Goal: Task Accomplishment & Management: Manage account settings

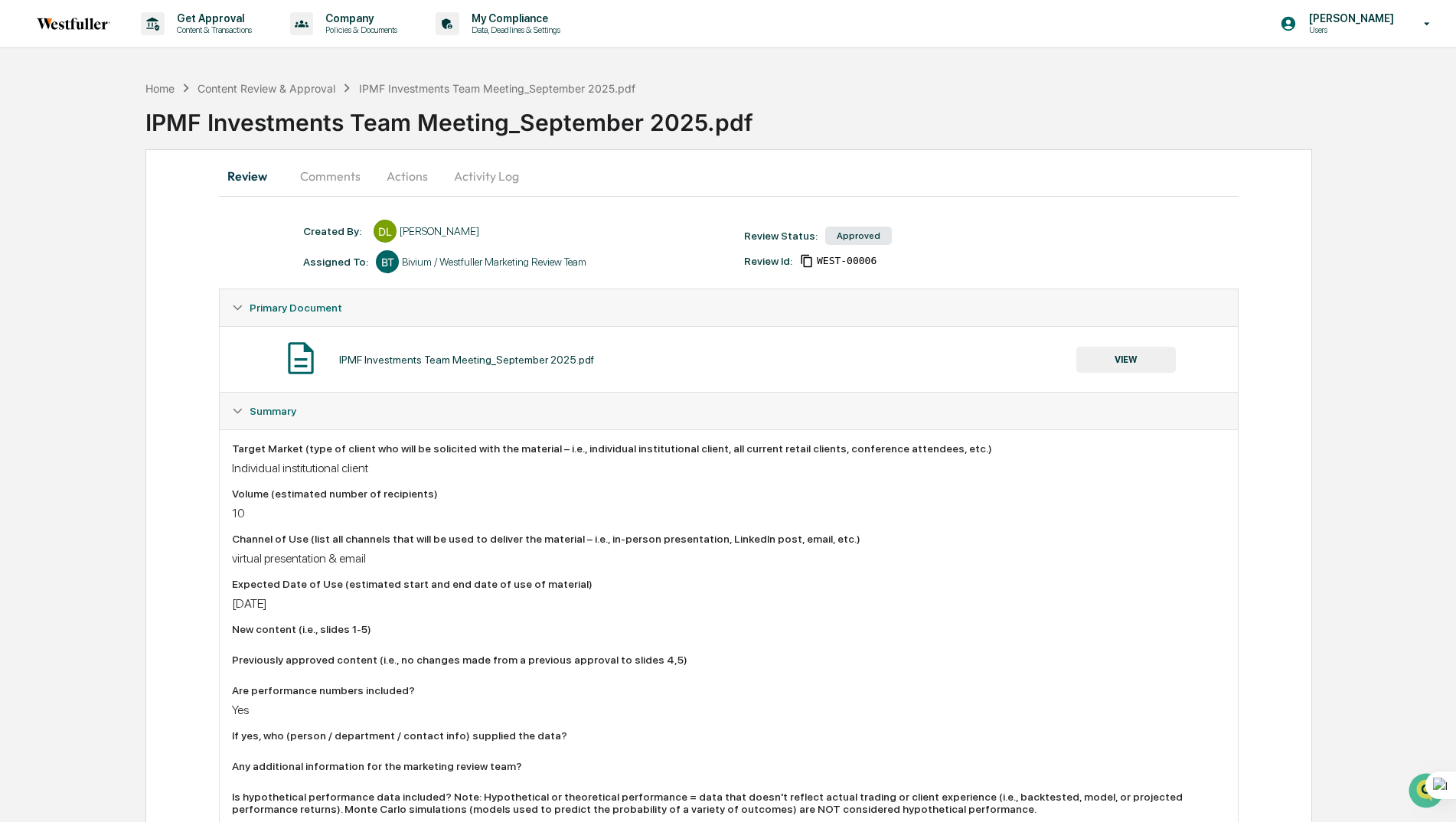
click at [323, 178] on button "Comments" at bounding box center [330, 176] width 85 height 36
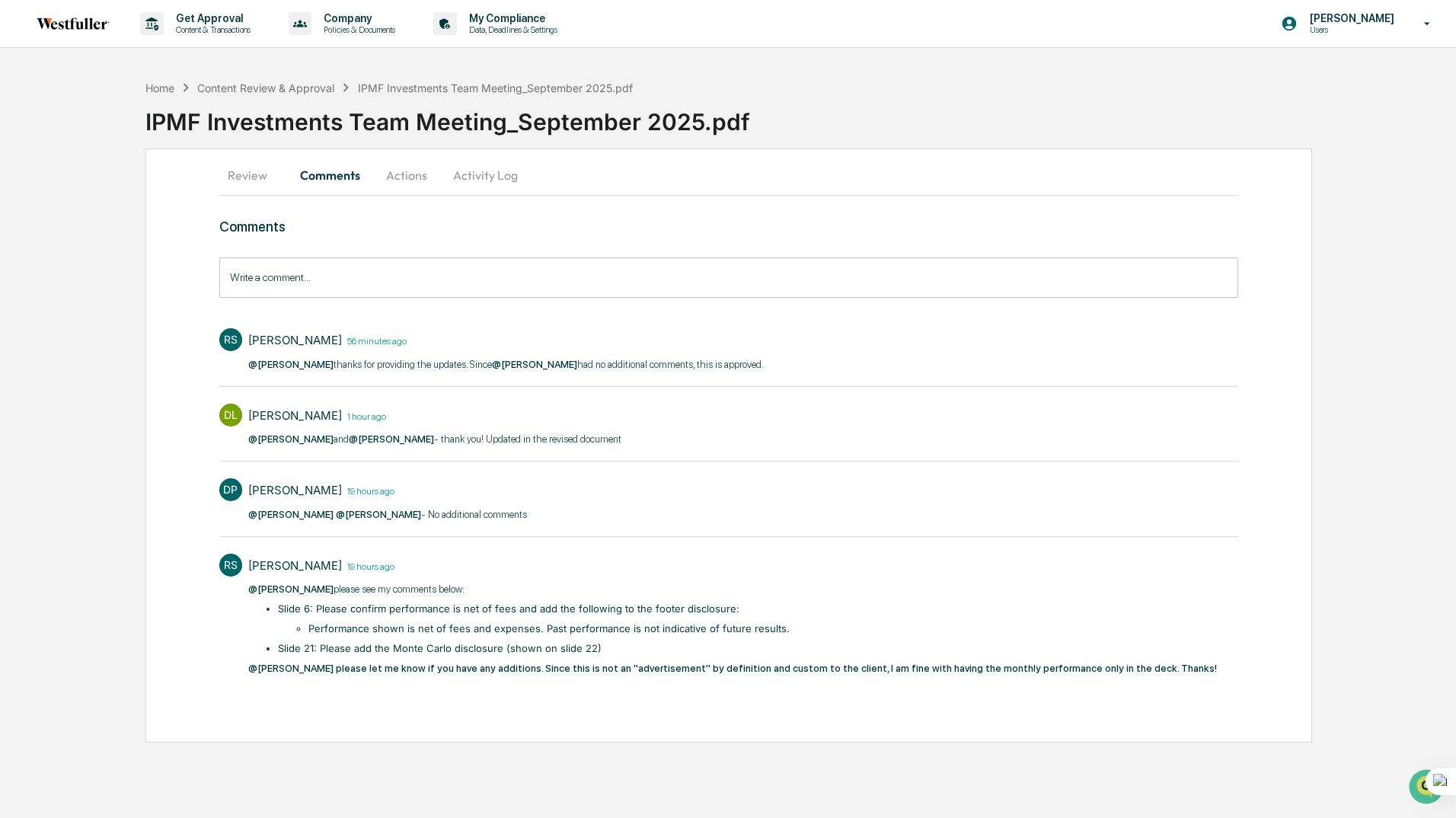
click at [395, 176] on button "Actions" at bounding box center [406, 175] width 68 height 36
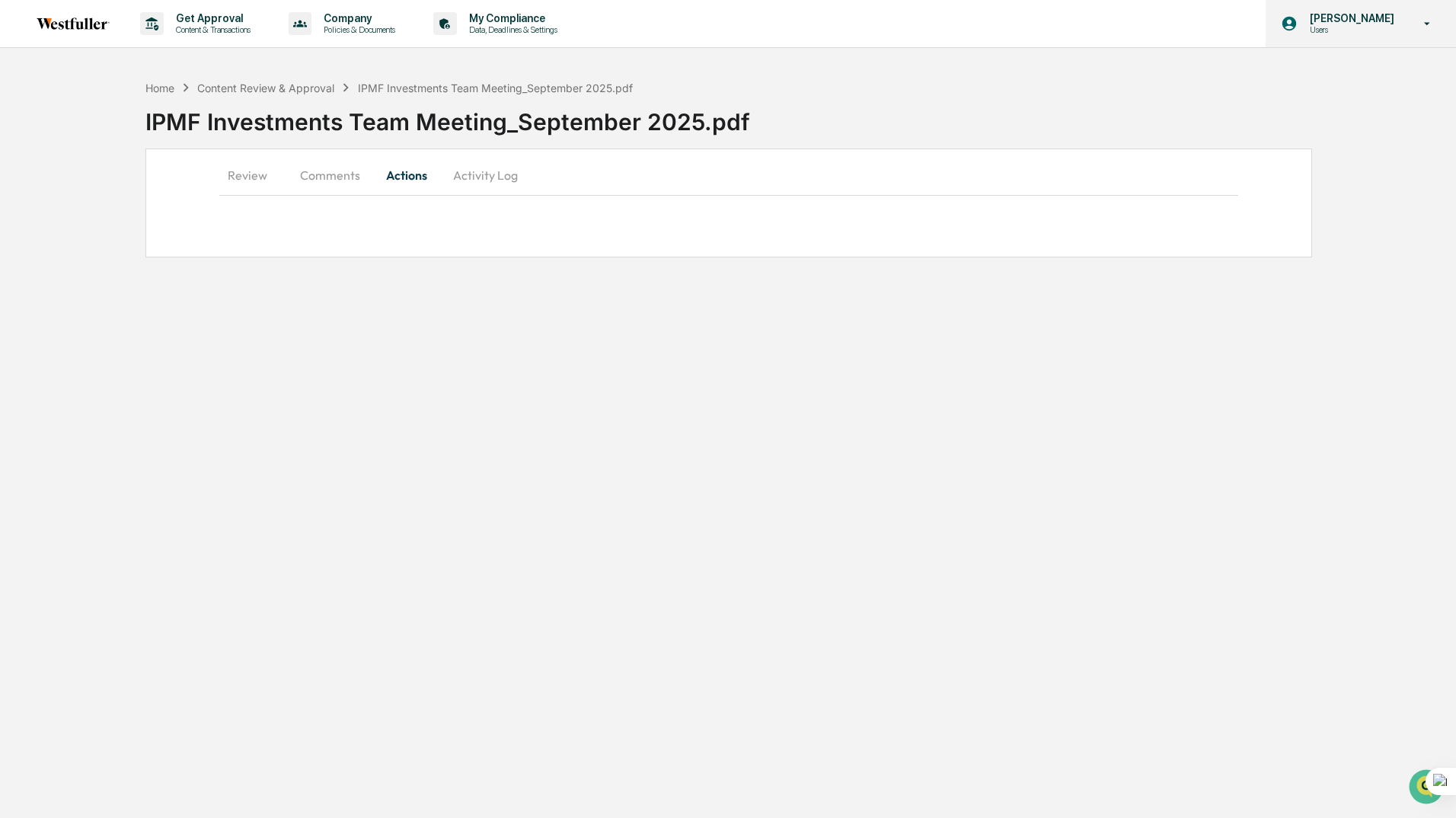
click at [1342, 18] on p "[PERSON_NAME]" at bounding box center [1350, 18] width 105 height 12
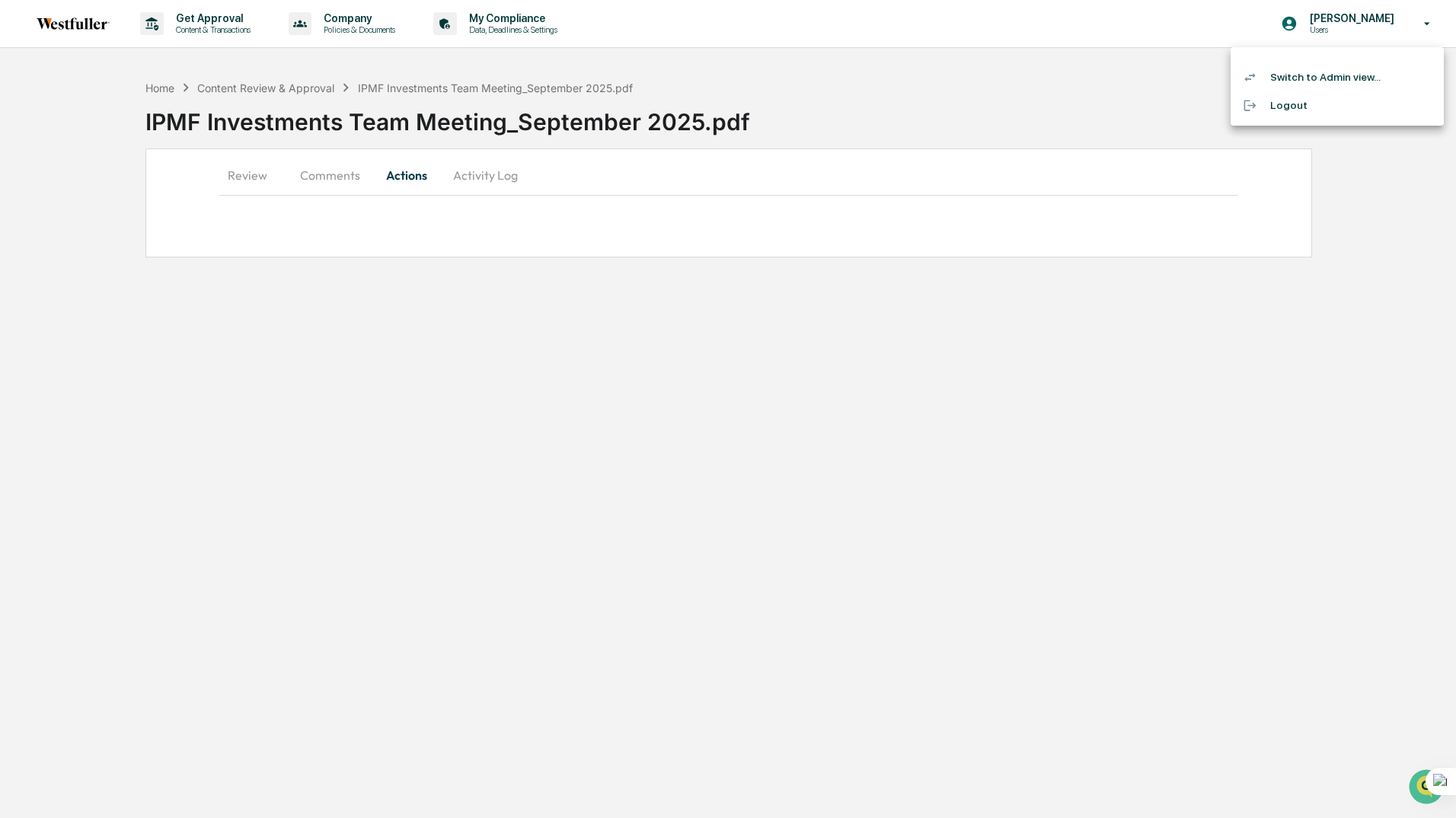
click at [1297, 73] on li "Switch to Admin view..." at bounding box center [1337, 77] width 213 height 28
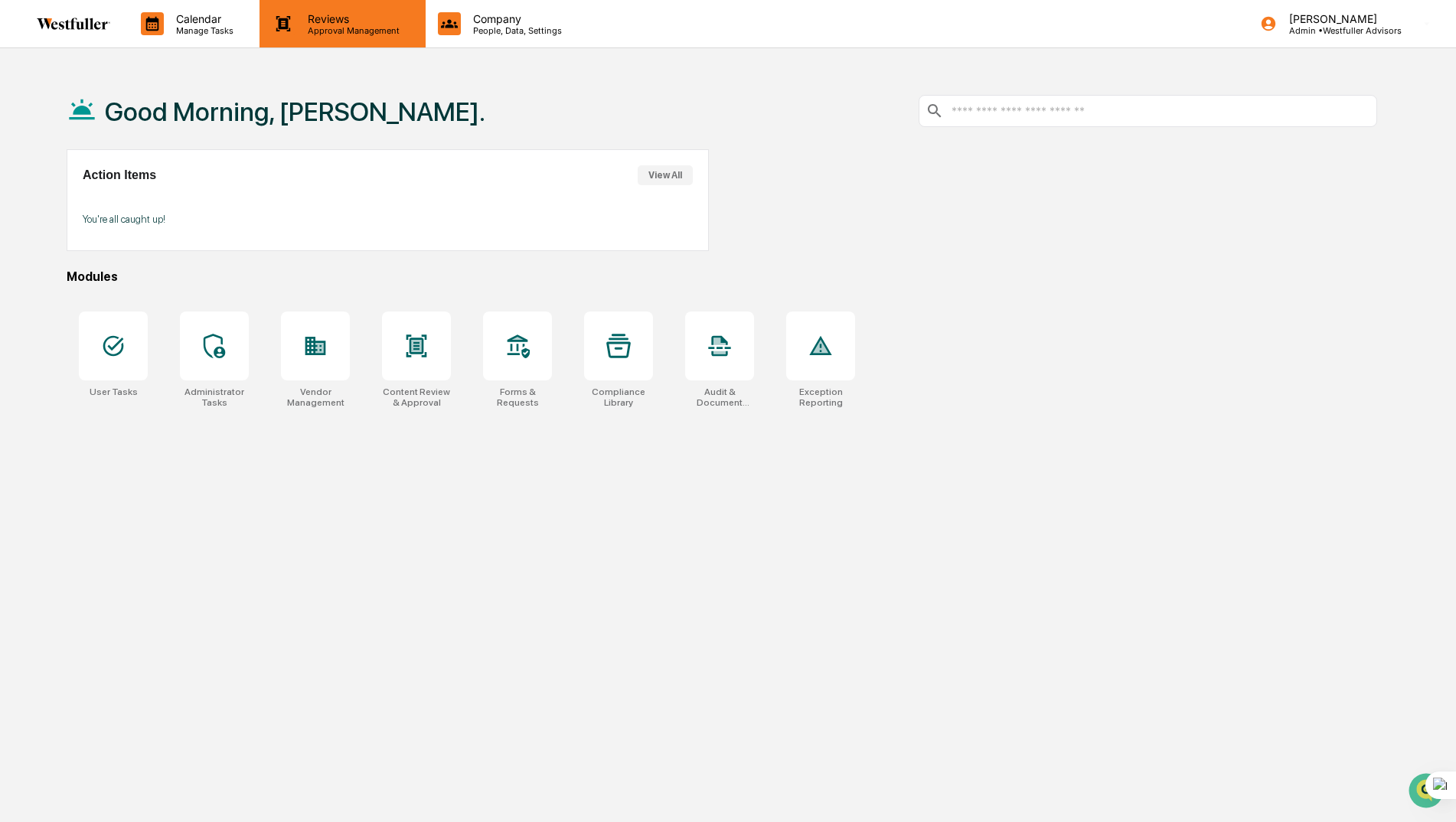
click at [354, 25] on p "Approval Management" at bounding box center [351, 30] width 112 height 11
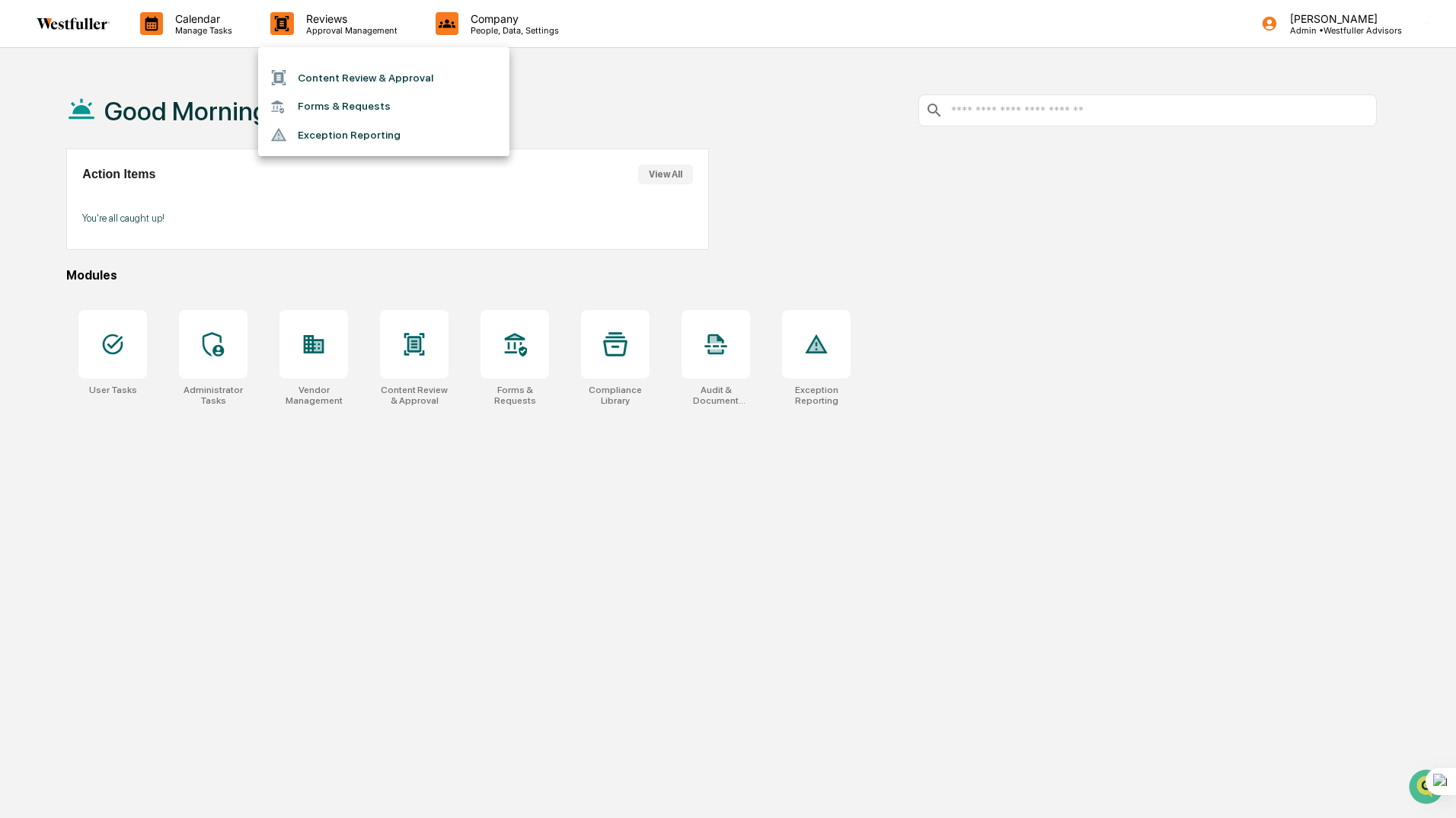
click at [342, 79] on li "Content Review & Approval" at bounding box center [384, 78] width 251 height 29
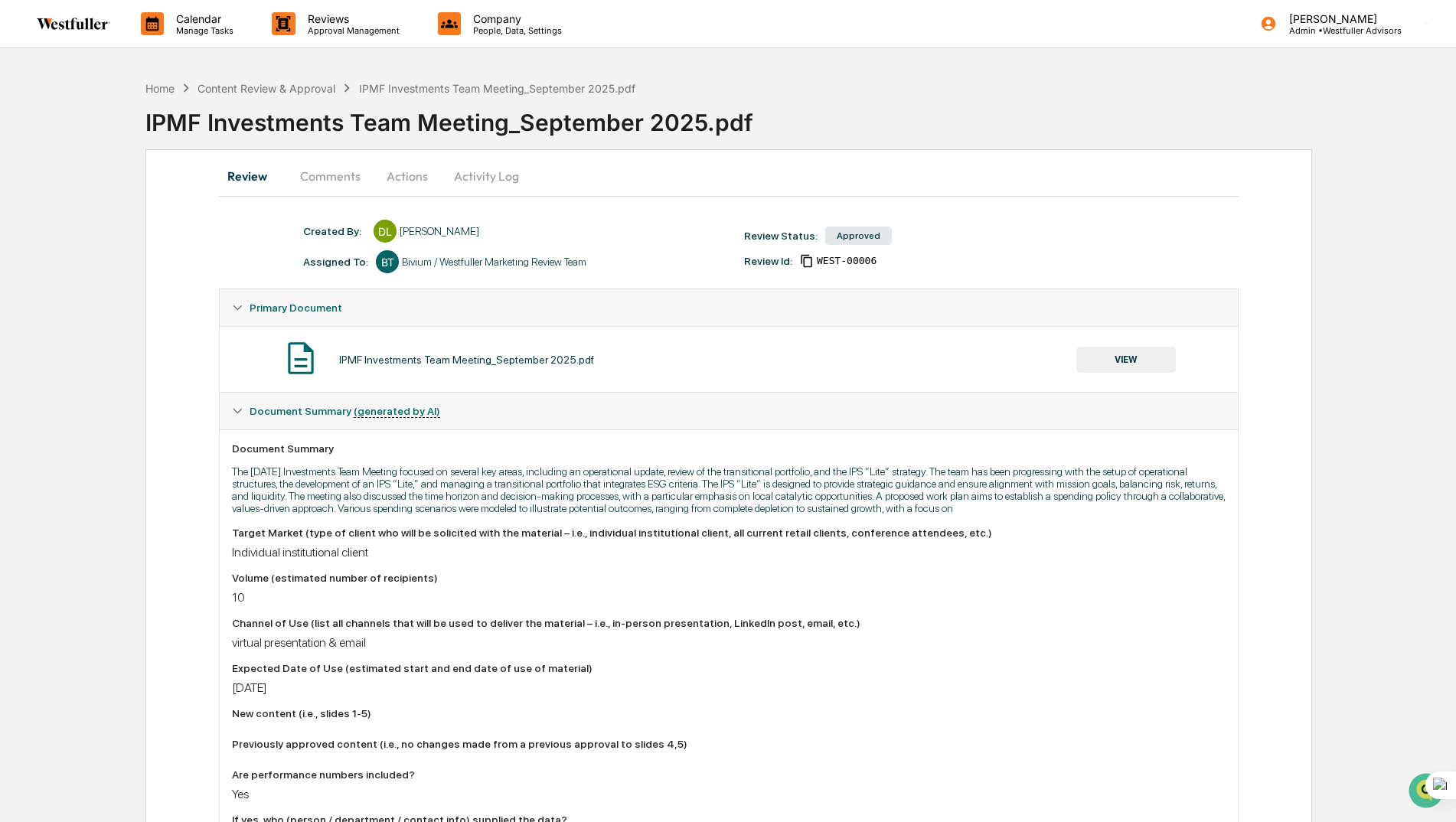
click at [331, 183] on button "Comments" at bounding box center [330, 176] width 85 height 36
